Goal: Obtain resource: Download file/media

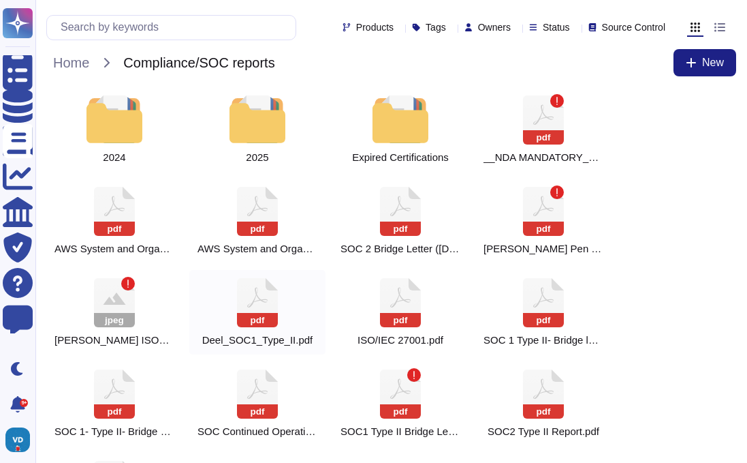
click at [260, 302] on icon at bounding box center [257, 302] width 41 height 49
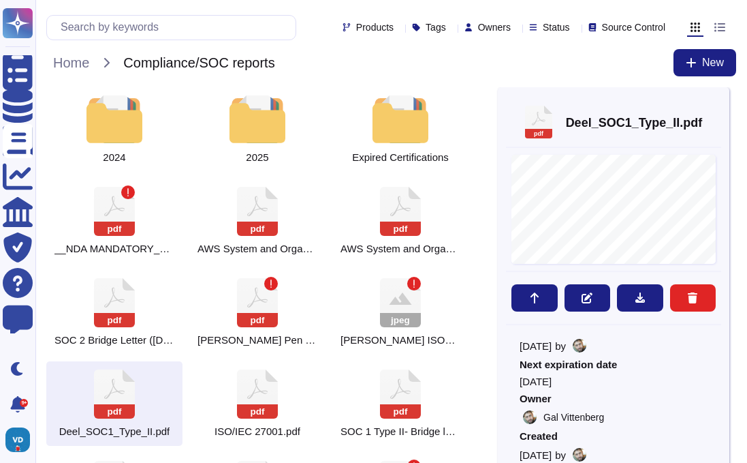
scroll to position [16, 0]
drag, startPoint x: 576, startPoint y: 381, endPoint x: 520, endPoint y: 386, distance: 56.0
click at [520, 386] on span "[DATE]" at bounding box center [614, 382] width 188 height 10
copy span "[DATE]"
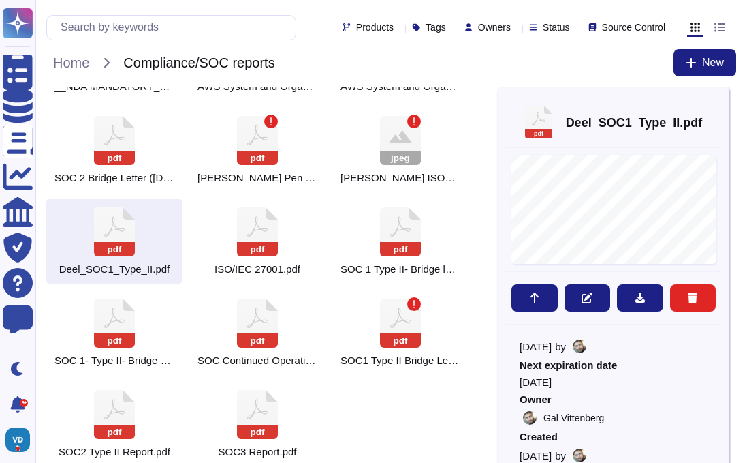
scroll to position [176, 0]
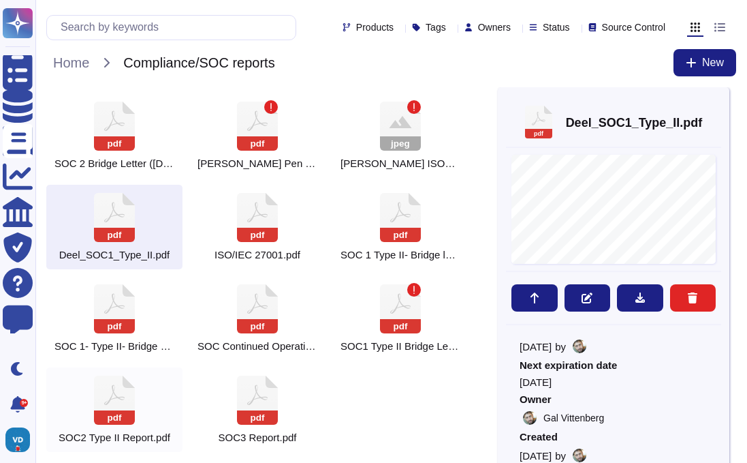
click at [108, 394] on icon at bounding box center [114, 399] width 41 height 49
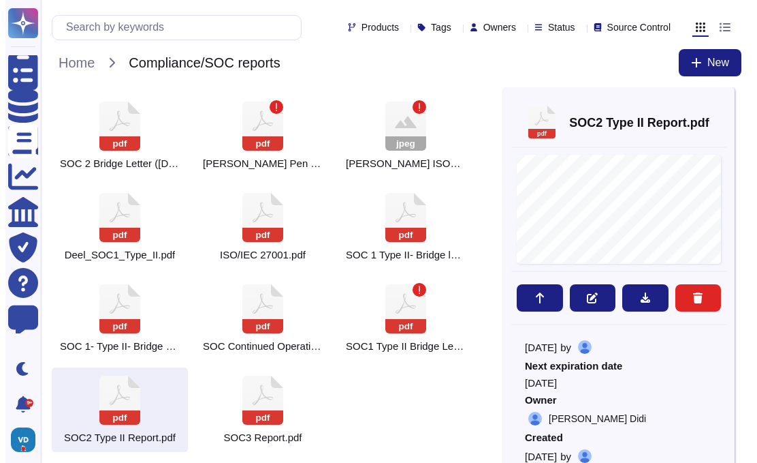
scroll to position [10, 0]
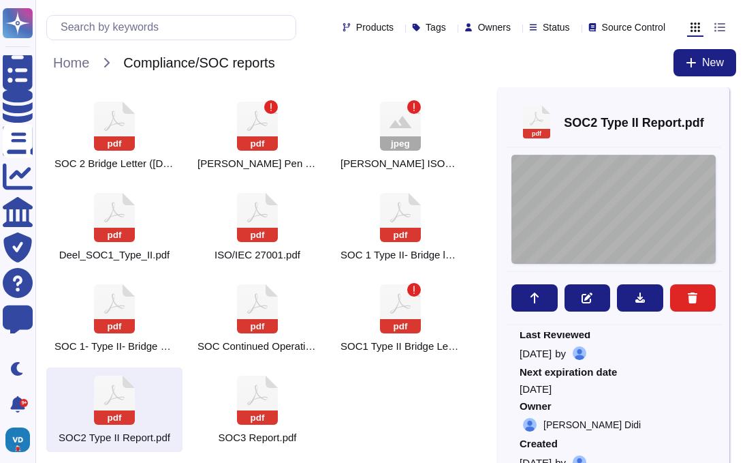
click at [605, 238] on div "System and Organization Controls SOC 2 Type II Report Throughout the period [DA…" at bounding box center [614, 209] width 204 height 109
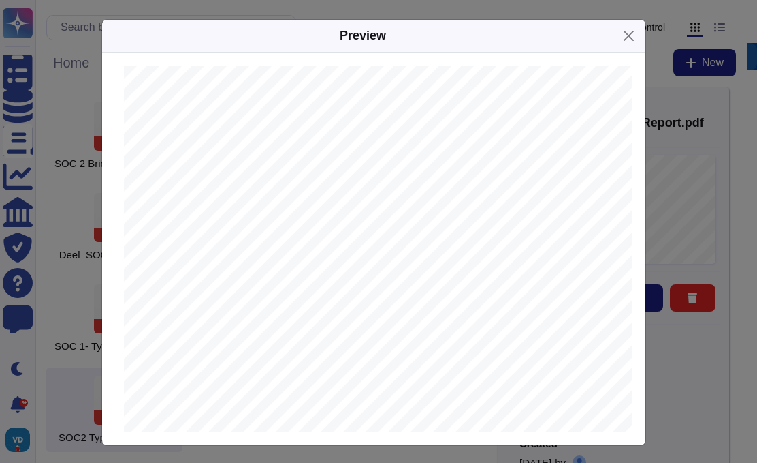
scroll to position [2695, 0]
click at [628, 34] on button "Close" at bounding box center [628, 35] width 21 height 21
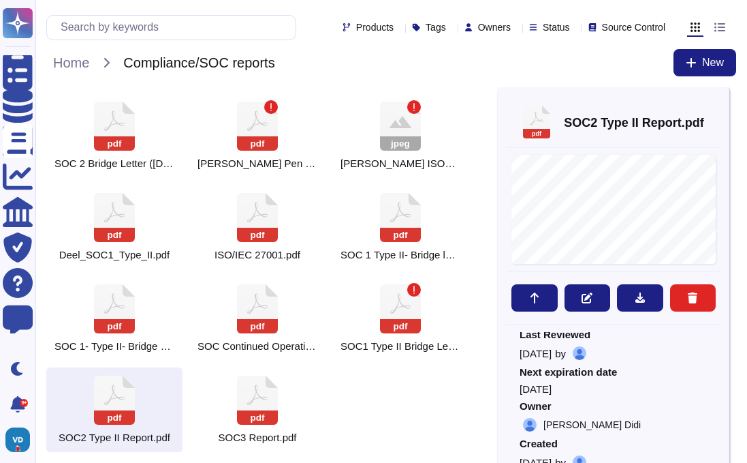
drag, startPoint x: 576, startPoint y: 393, endPoint x: 535, endPoint y: 383, distance: 42.1
click at [521, 394] on span "[DATE]" at bounding box center [614, 388] width 188 height 10
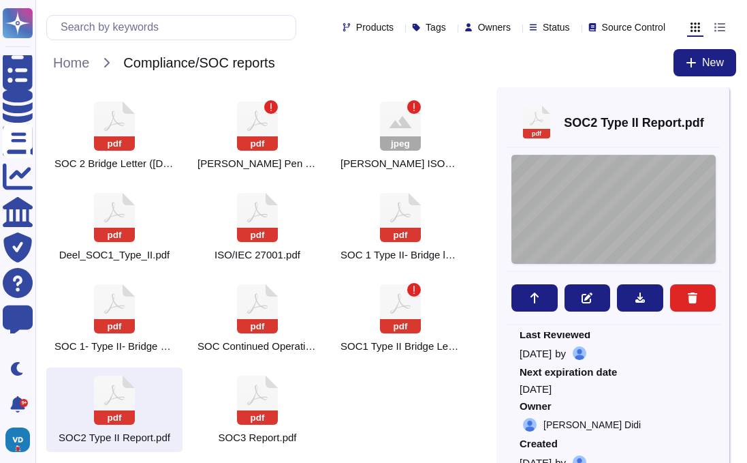
copy span "[DATE]"
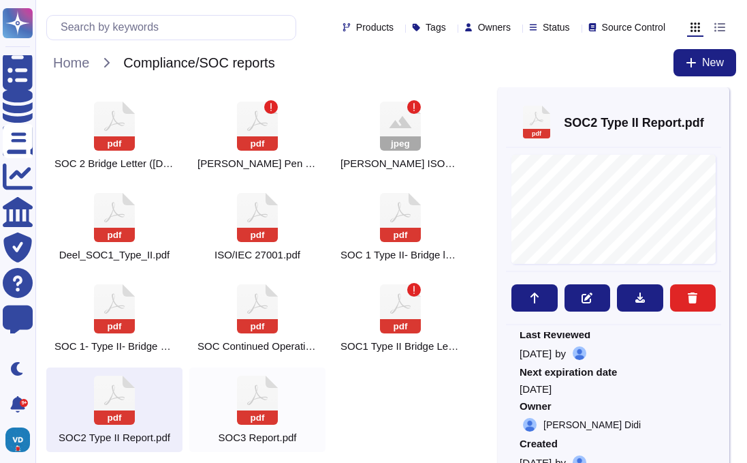
click at [254, 394] on icon at bounding box center [257, 399] width 41 height 49
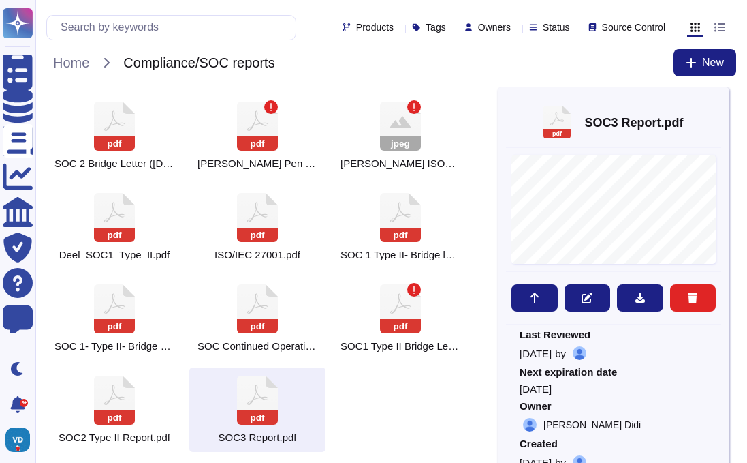
click at [631, 391] on span "[DATE]" at bounding box center [614, 388] width 188 height 10
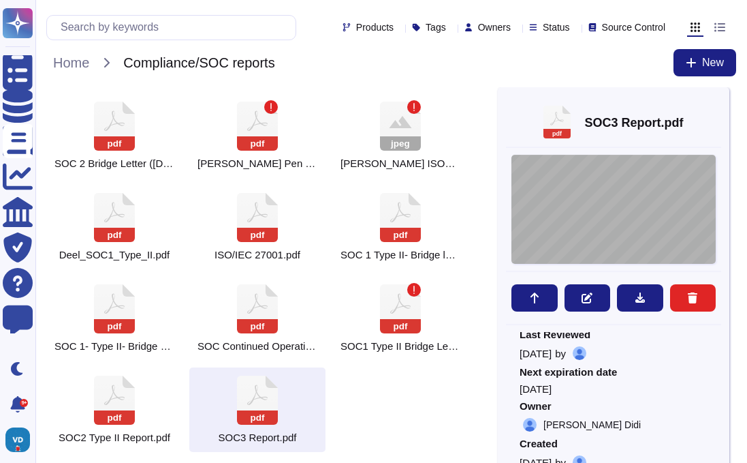
click at [599, 201] on div "System and Organization Controls (SOC 3) Report Throughout the period [DATE], 2…" at bounding box center [614, 209] width 204 height 109
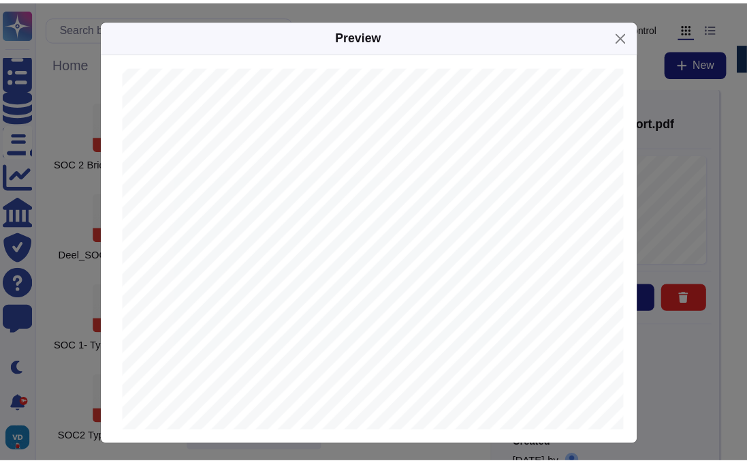
scroll to position [88, 0]
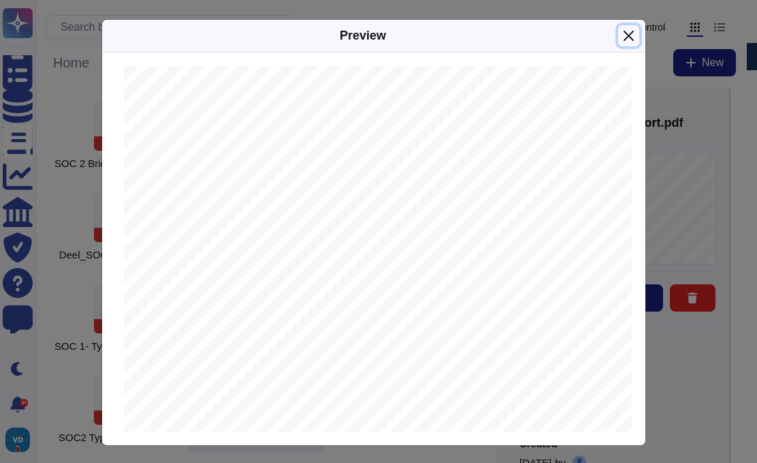
click at [625, 35] on button "Close" at bounding box center [628, 35] width 21 height 21
